Goal: Obtain resource: Obtain resource

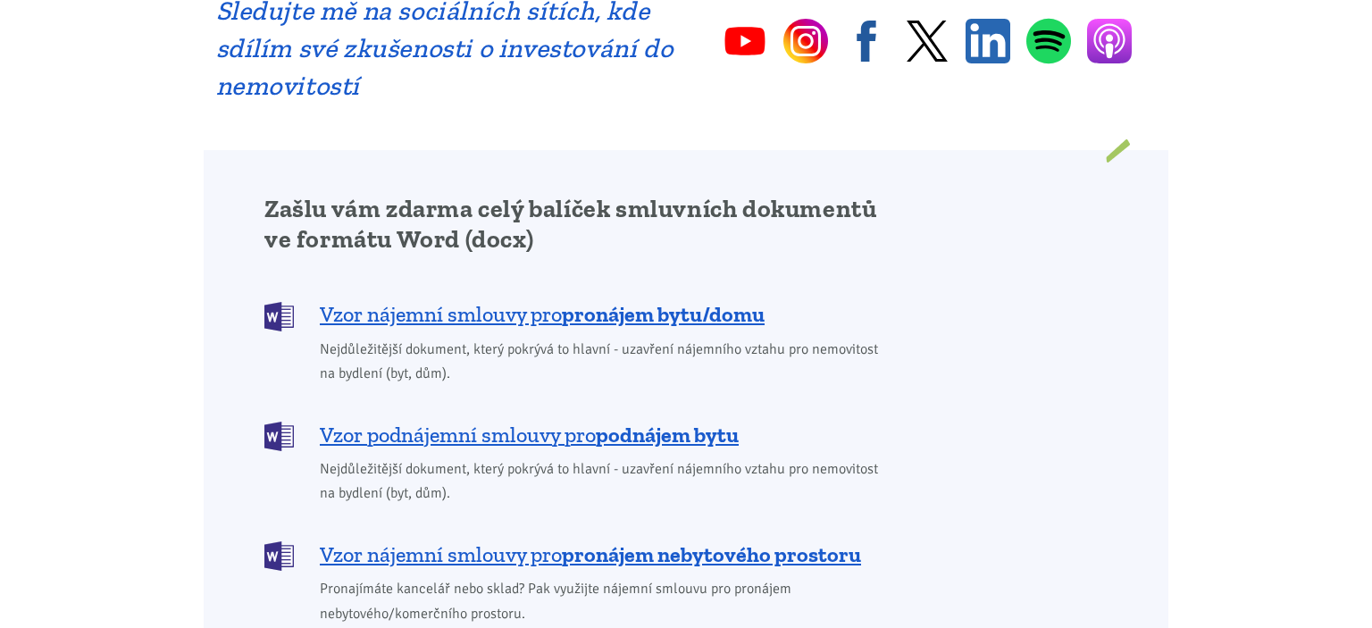
scroll to position [1509, 0]
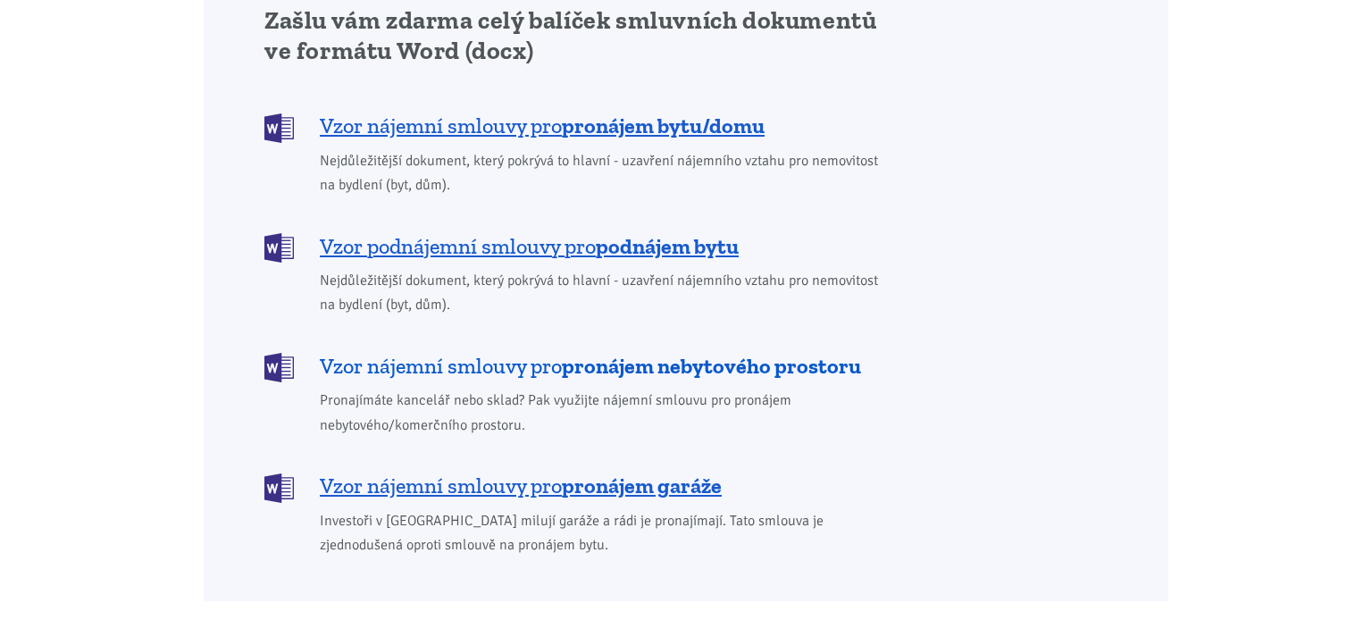
click at [639, 353] on b "pronájem nebytového prostoru" at bounding box center [711, 366] width 299 height 26
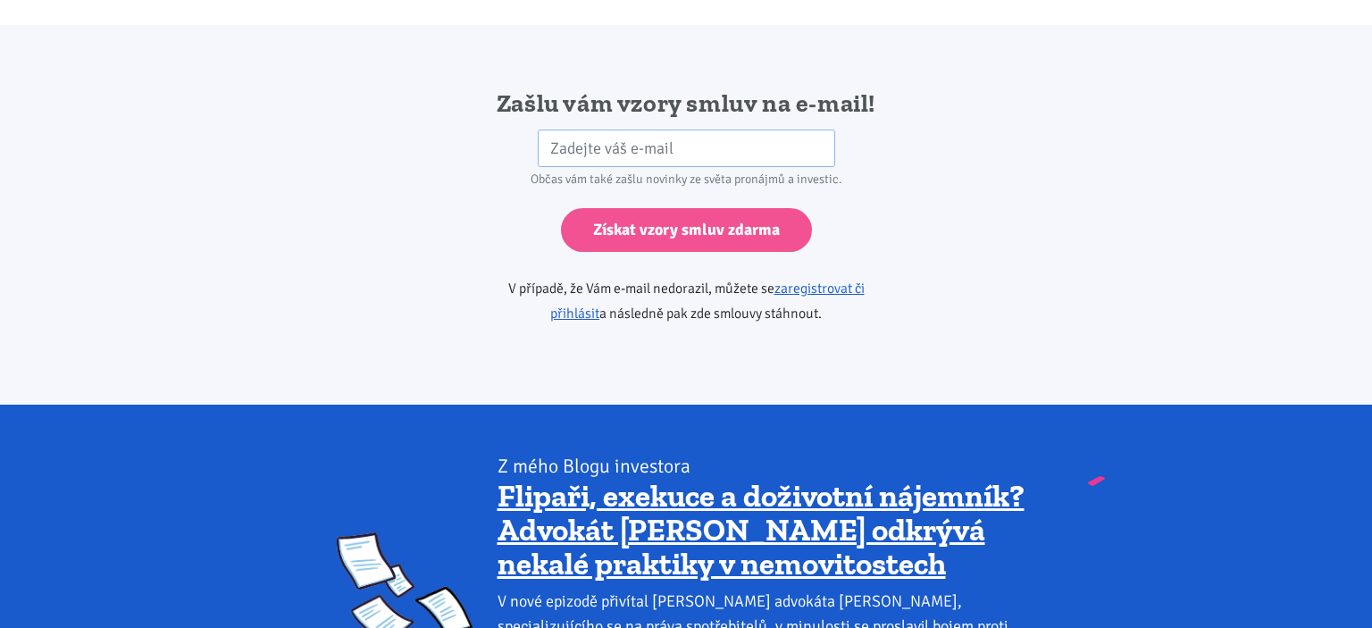
scroll to position [2984, 0]
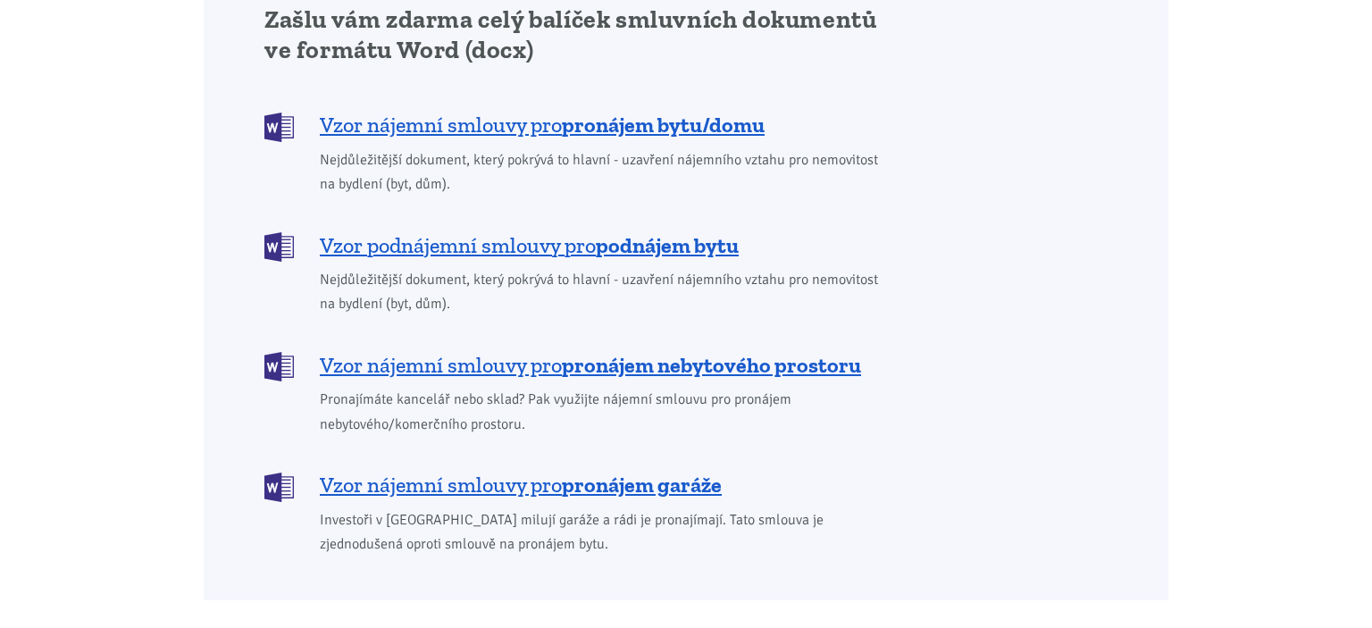
scroll to position [1509, 0]
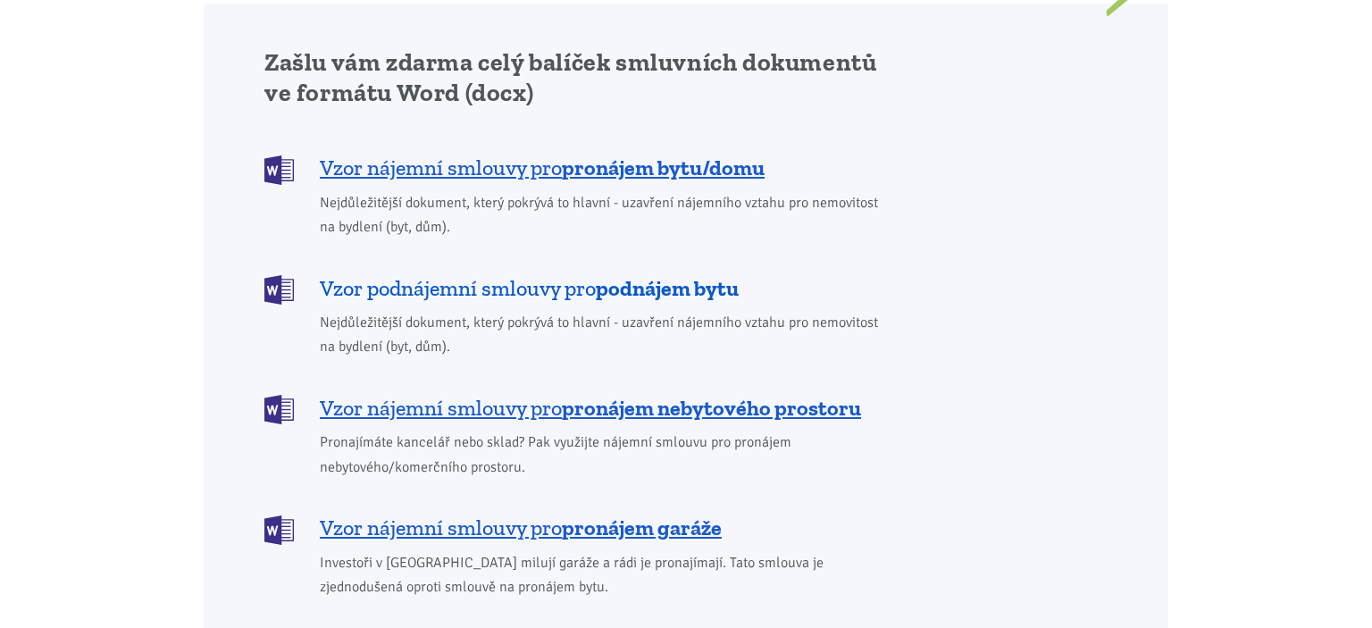
scroll to position [1509, 0]
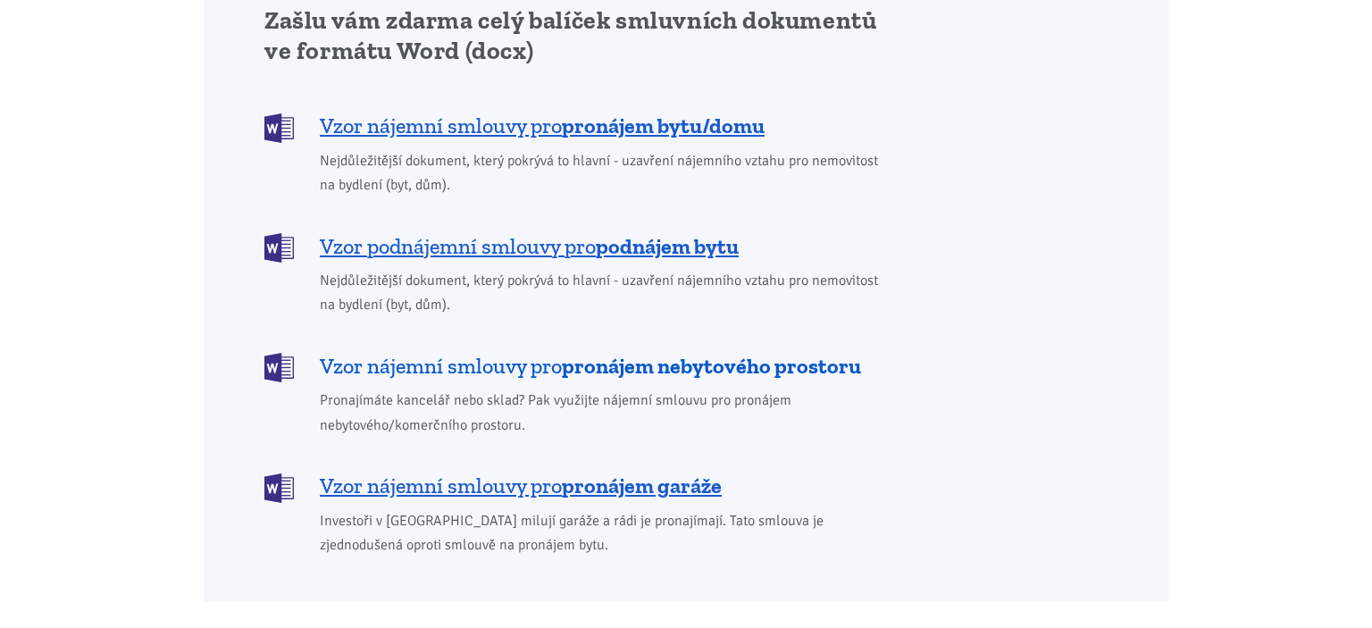
click at [625, 353] on b "pronájem nebytového prostoru" at bounding box center [711, 366] width 299 height 26
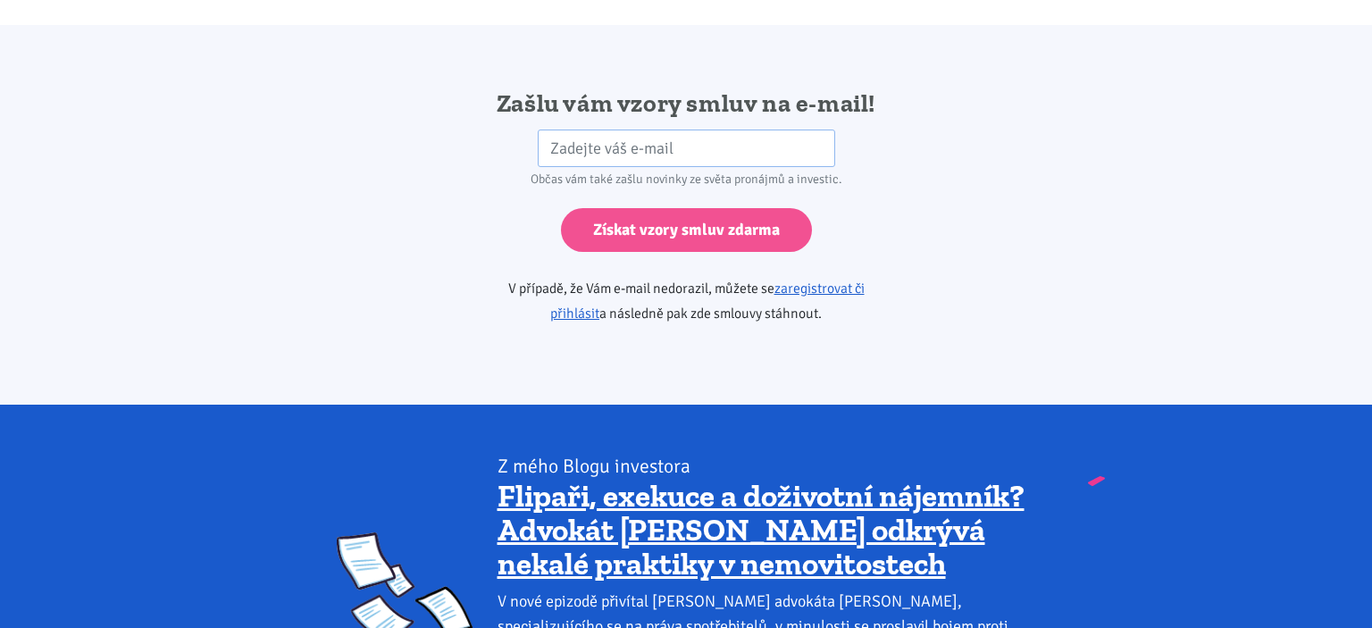
scroll to position [2984, 0]
click at [667, 130] on input "email" at bounding box center [687, 149] width 298 height 38
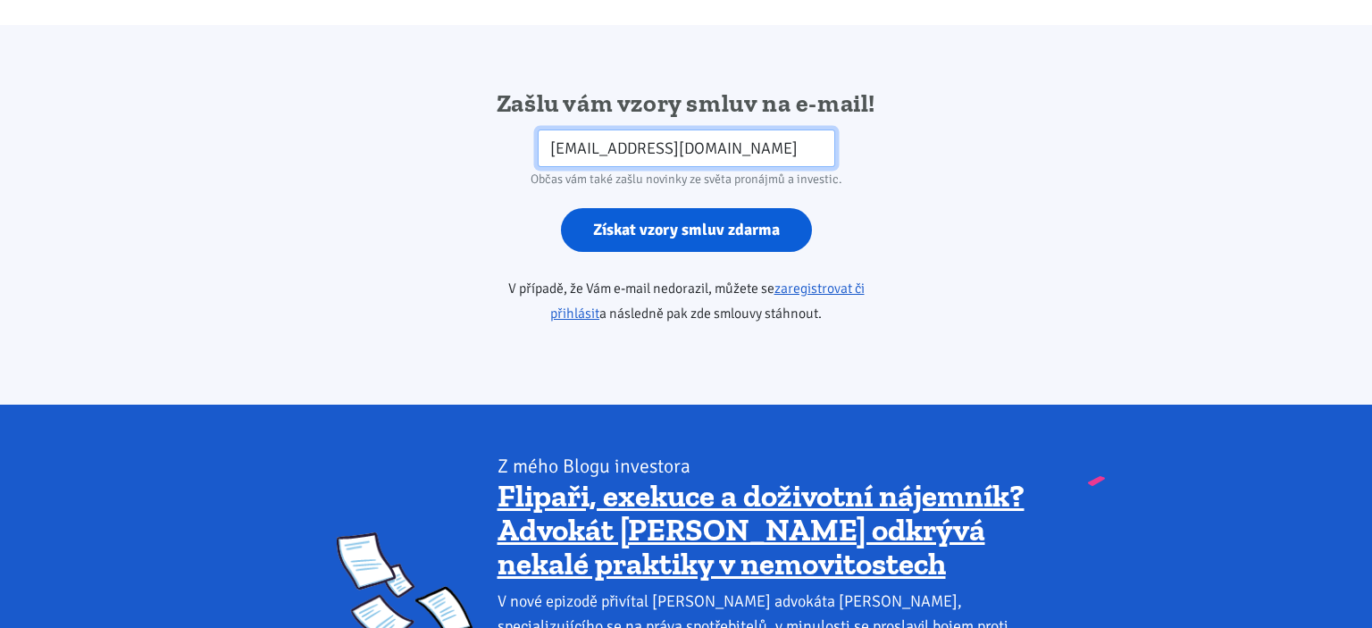
type input "pokin@seznam.cz"
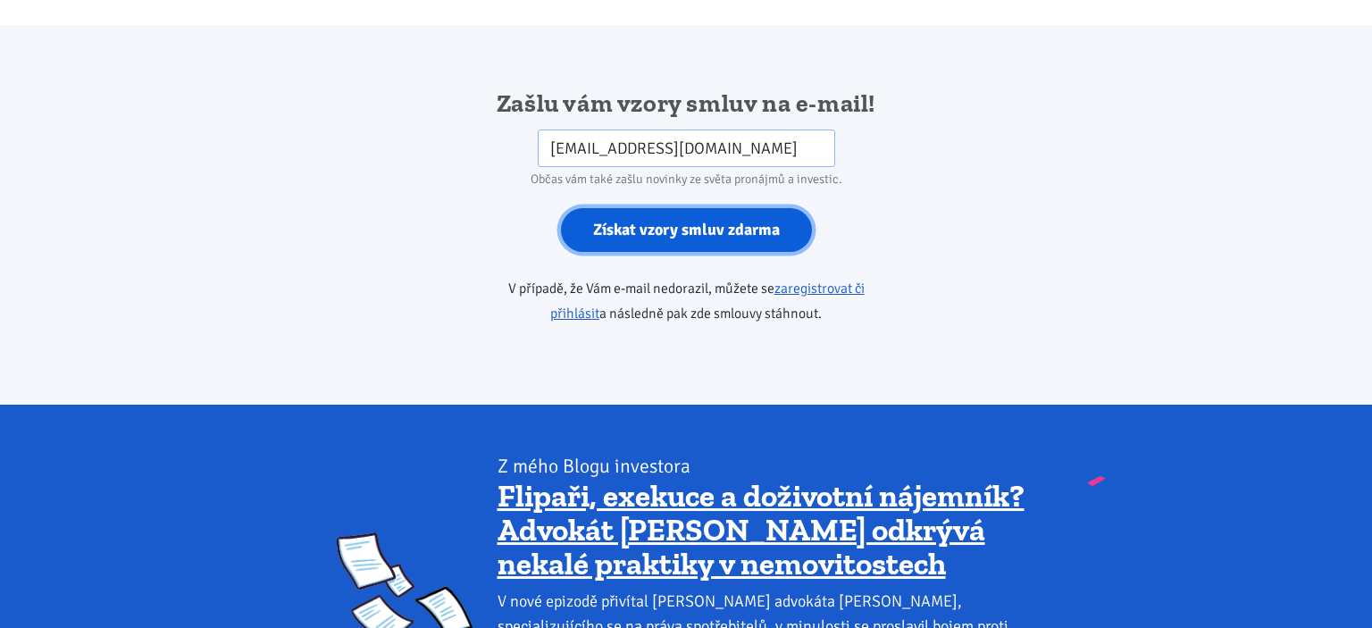
click at [608, 211] on input "Získat vzory smluv zdarma" at bounding box center [686, 230] width 251 height 44
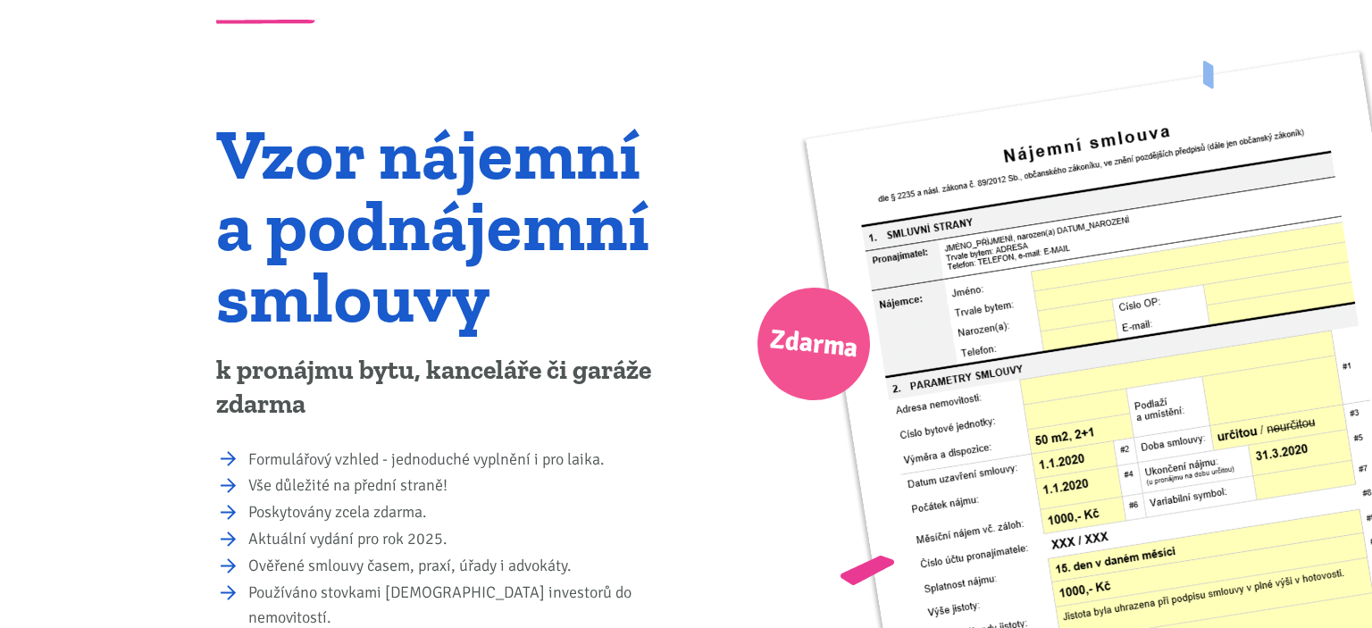
scroll to position [72, 0]
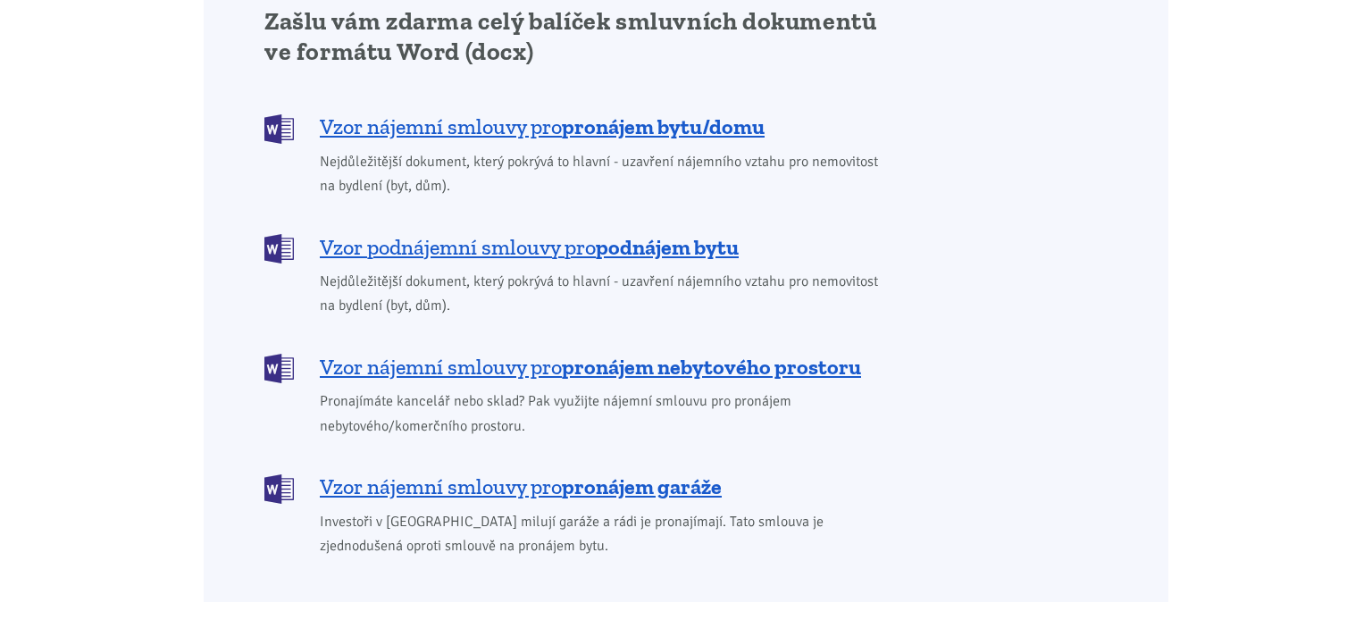
scroll to position [1509, 0]
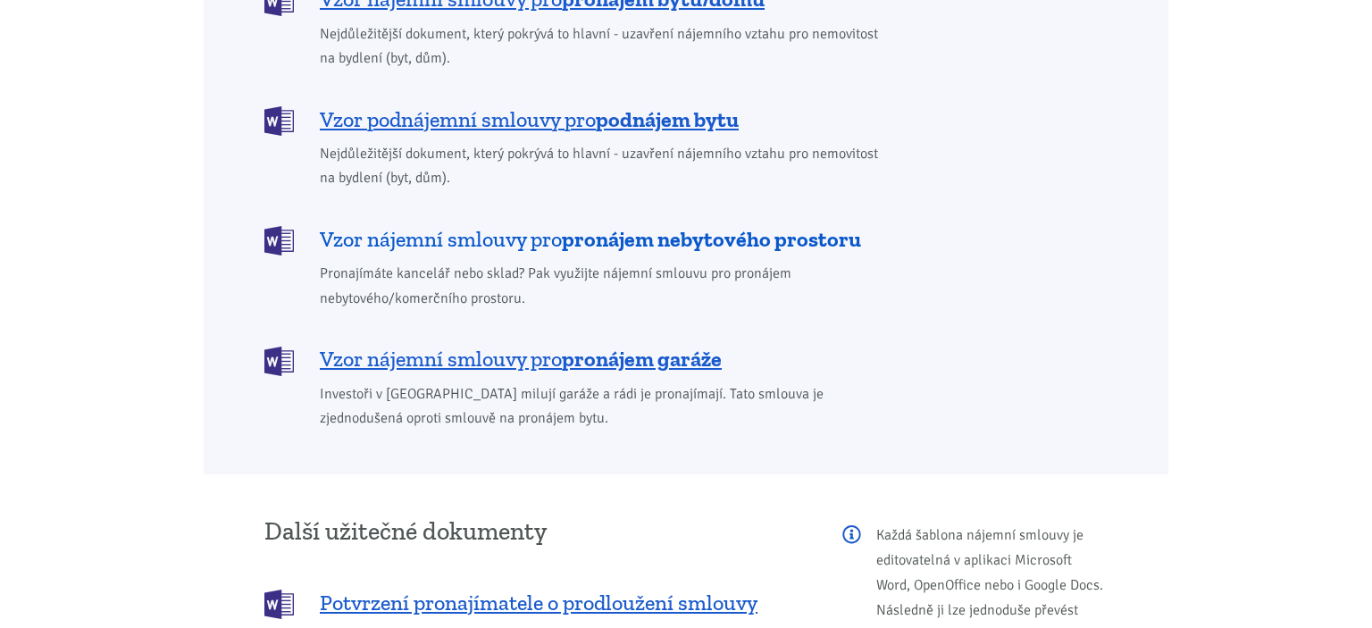
scroll to position [1698, 0]
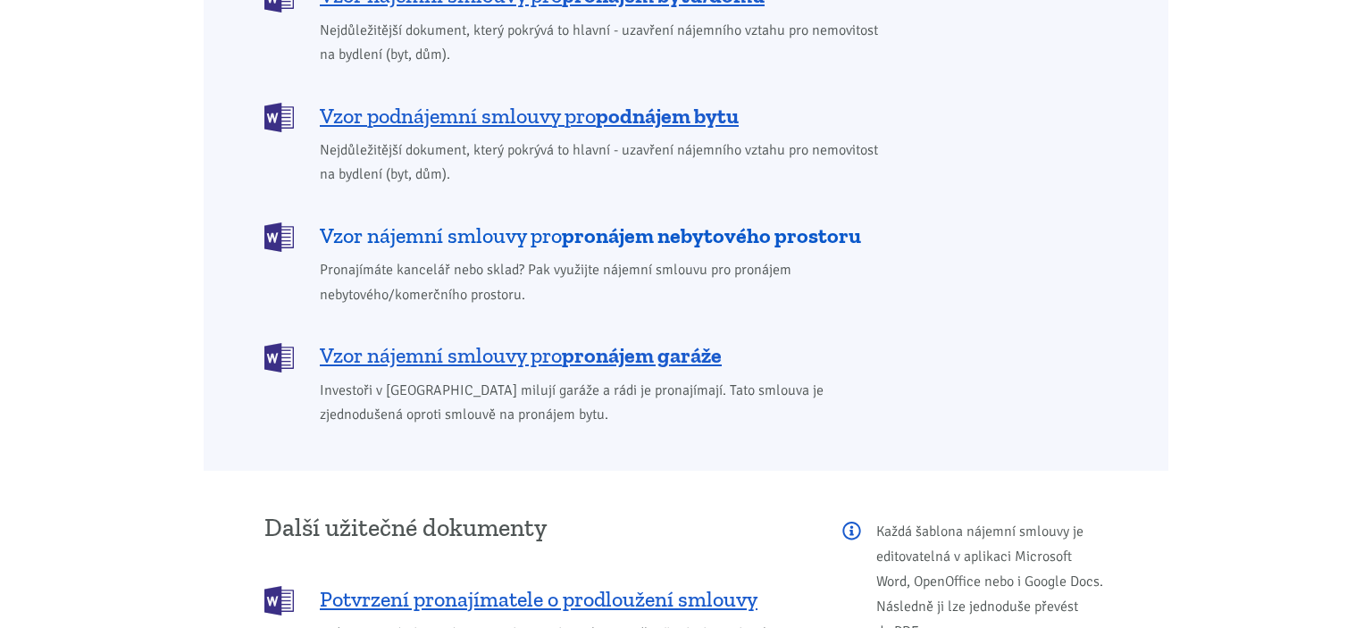
click at [494, 222] on span "Vzor nájemní smlouvy pro pronájem nebytového prostoru" at bounding box center [590, 236] width 541 height 29
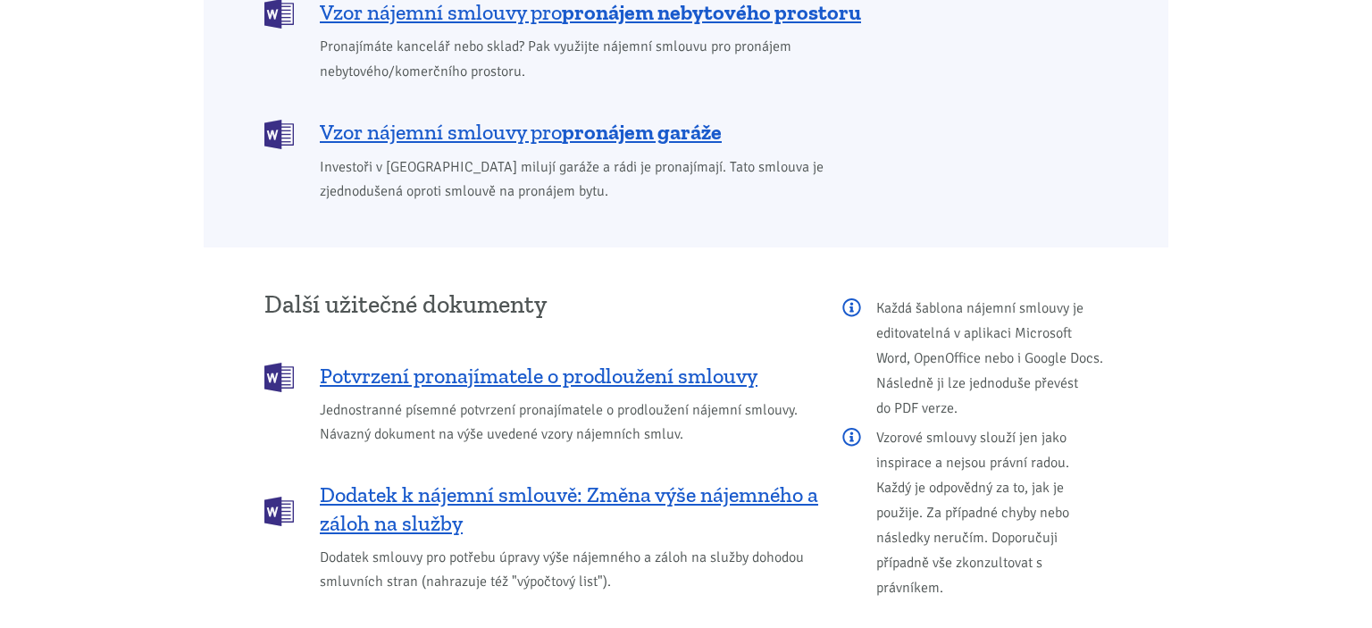
scroll to position [1887, 0]
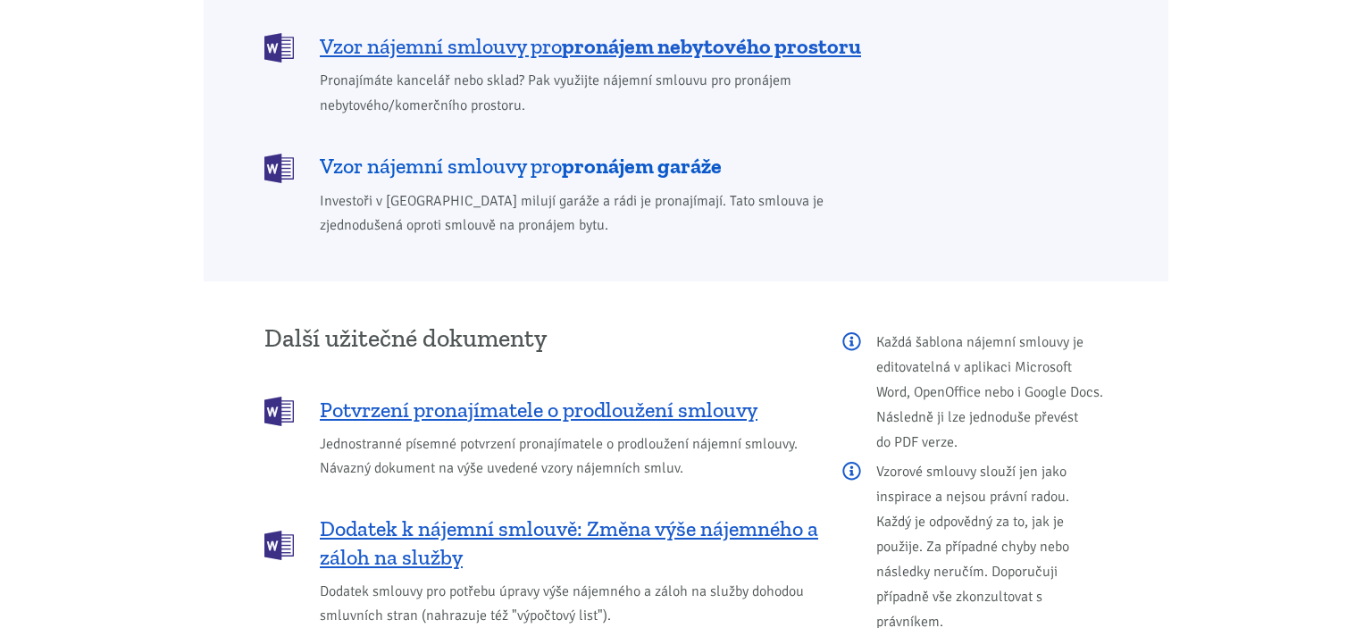
click at [609, 153] on b "pronájem garáže" at bounding box center [642, 166] width 160 height 26
